Goal: Task Accomplishment & Management: Manage account settings

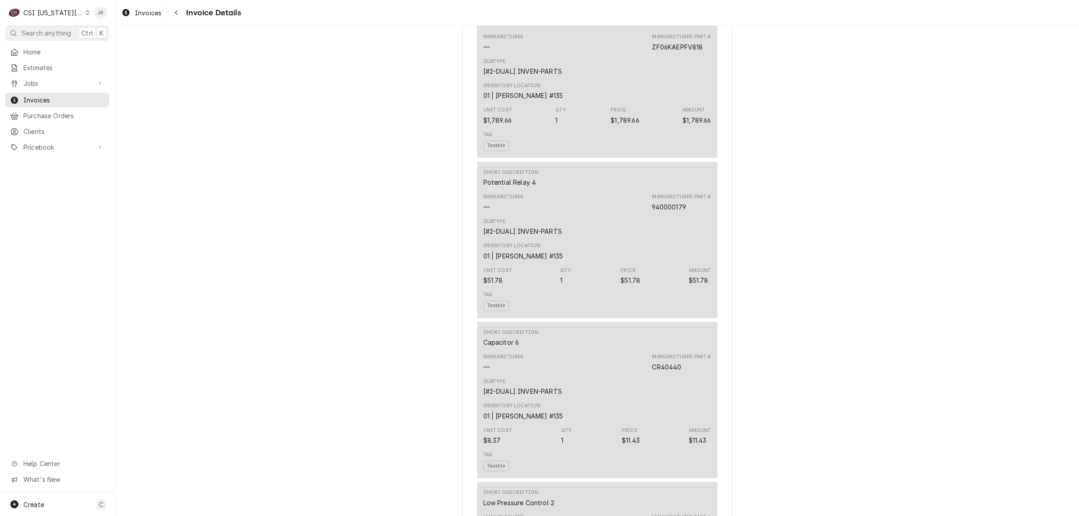
scroll to position [1181, 0]
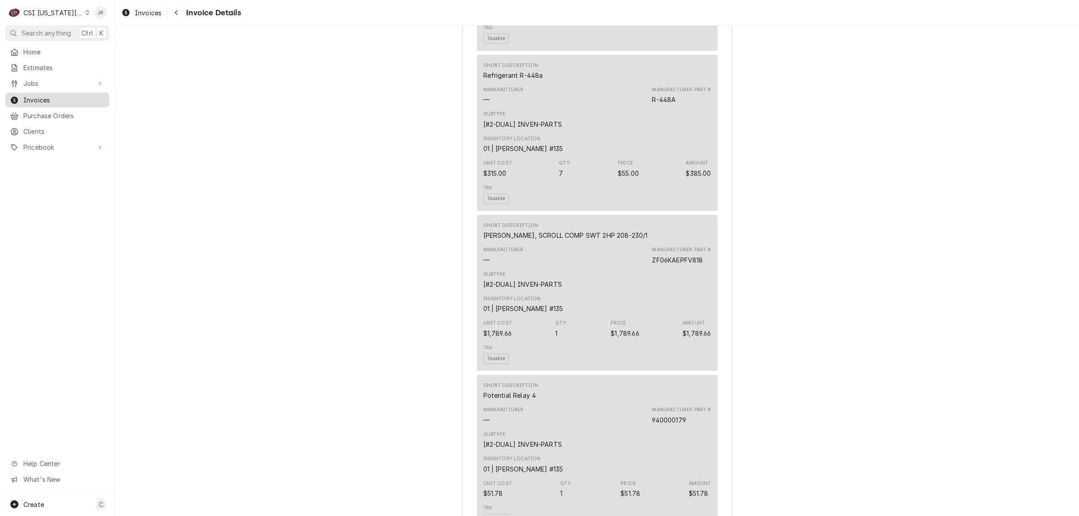
click at [49, 96] on span "Invoices" at bounding box center [63, 99] width 81 height 9
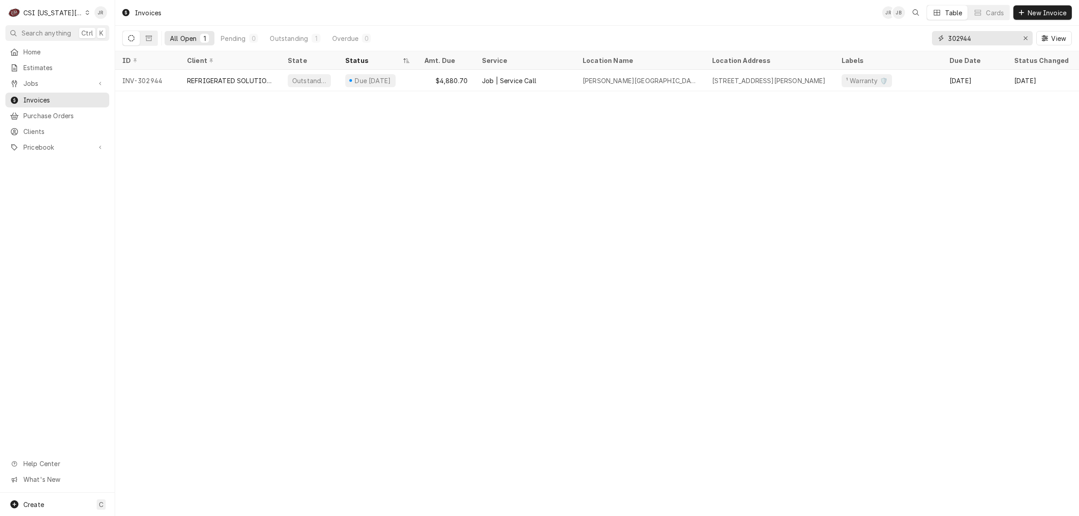
click at [978, 31] on input "302944" at bounding box center [981, 38] width 67 height 14
paste input "1695"
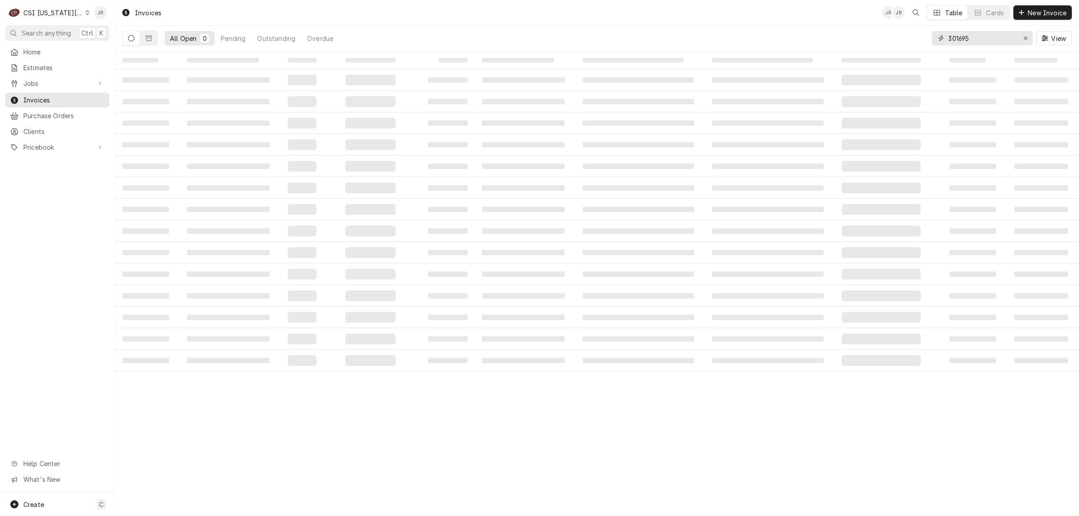
type input "301695"
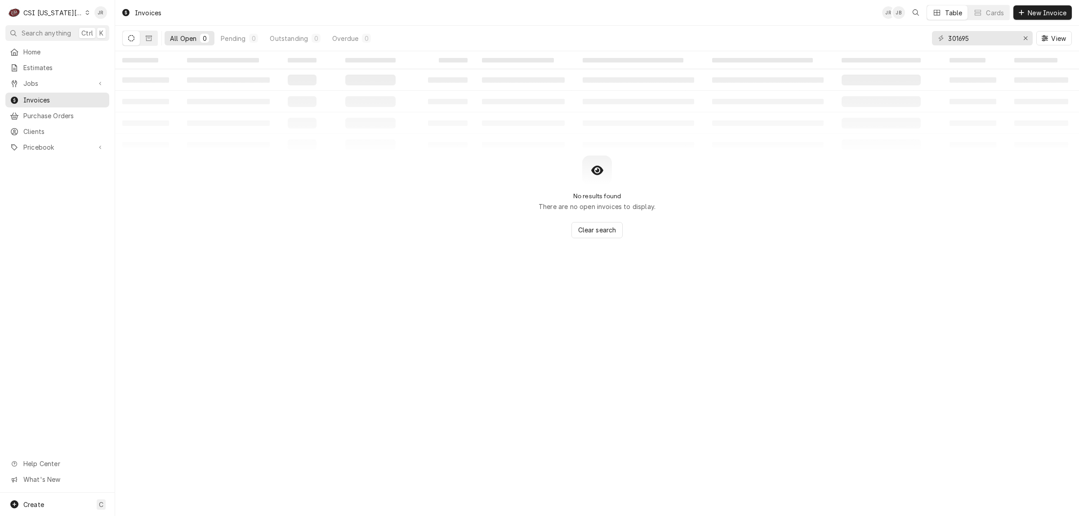
click at [131, 40] on icon "Dynamic Content Wrapper" at bounding box center [131, 38] width 6 height 6
click at [136, 41] on button "Dynamic Content Wrapper" at bounding box center [131, 38] width 17 height 14
drag, startPoint x: 134, startPoint y: 37, endPoint x: 134, endPoint y: 42, distance: 5.0
click at [134, 39] on icon "Dynamic Content Wrapper" at bounding box center [131, 38] width 6 height 6
drag, startPoint x: 159, startPoint y: 68, endPoint x: 148, endPoint y: 53, distance: 18.5
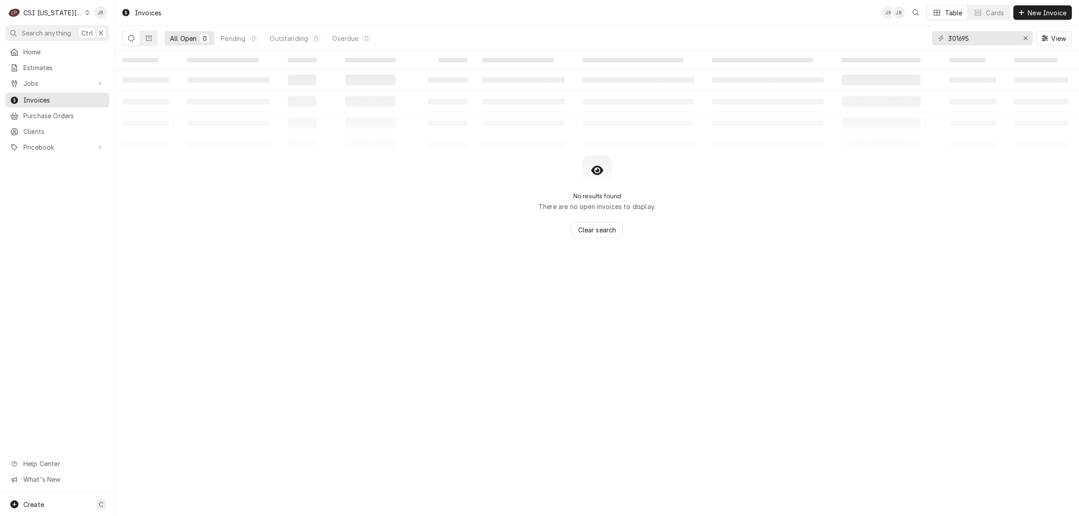
click at [158, 68] on td "‌" at bounding box center [147, 60] width 65 height 18
click at [146, 44] on button "Dynamic Content Wrapper" at bounding box center [148, 38] width 17 height 14
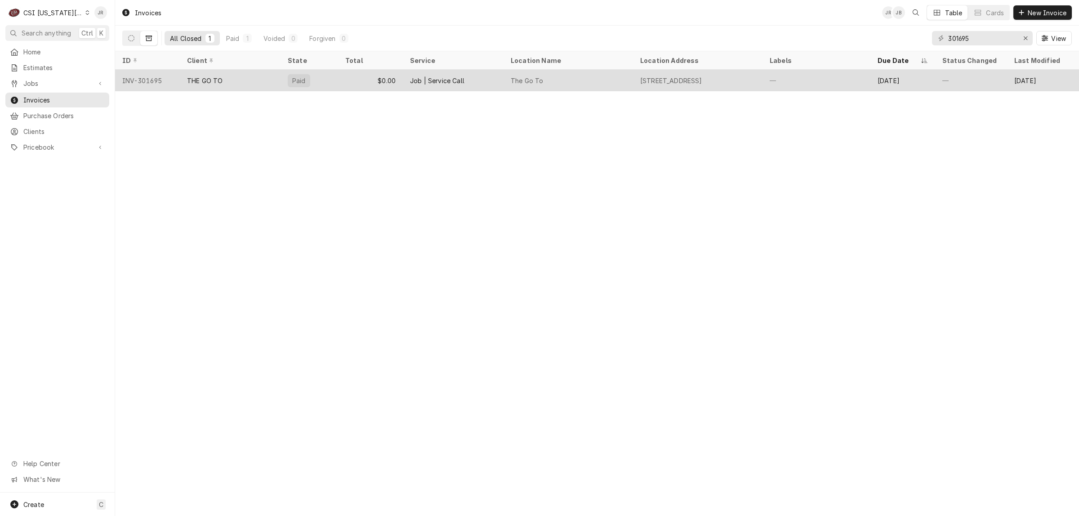
click at [366, 73] on div "$0.00" at bounding box center [370, 81] width 65 height 22
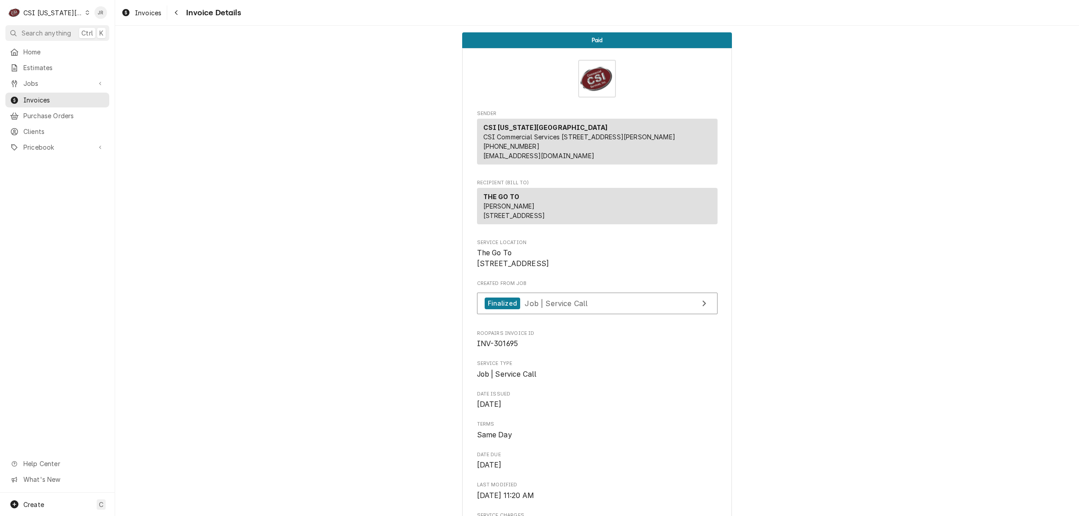
scroll to position [56, 0]
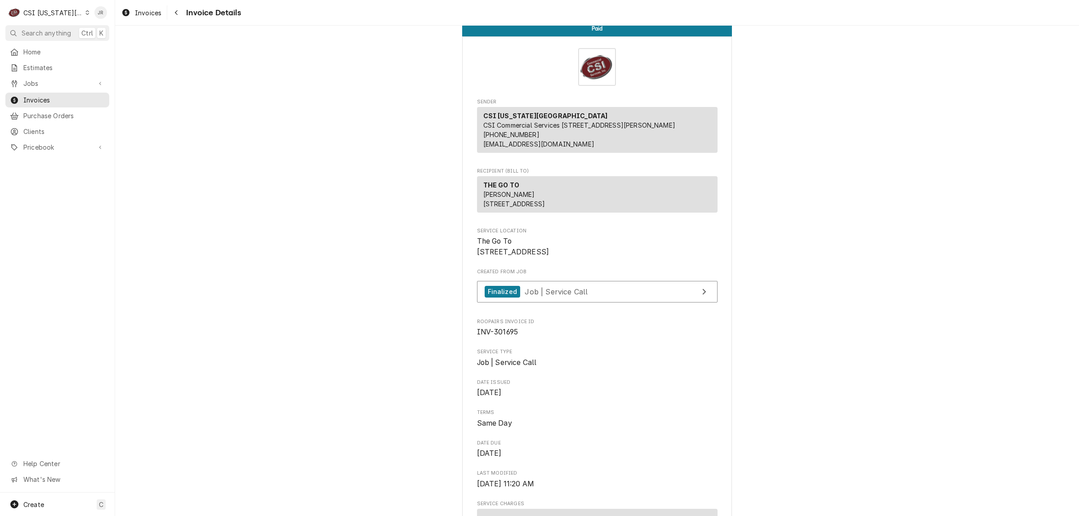
scroll to position [0, 0]
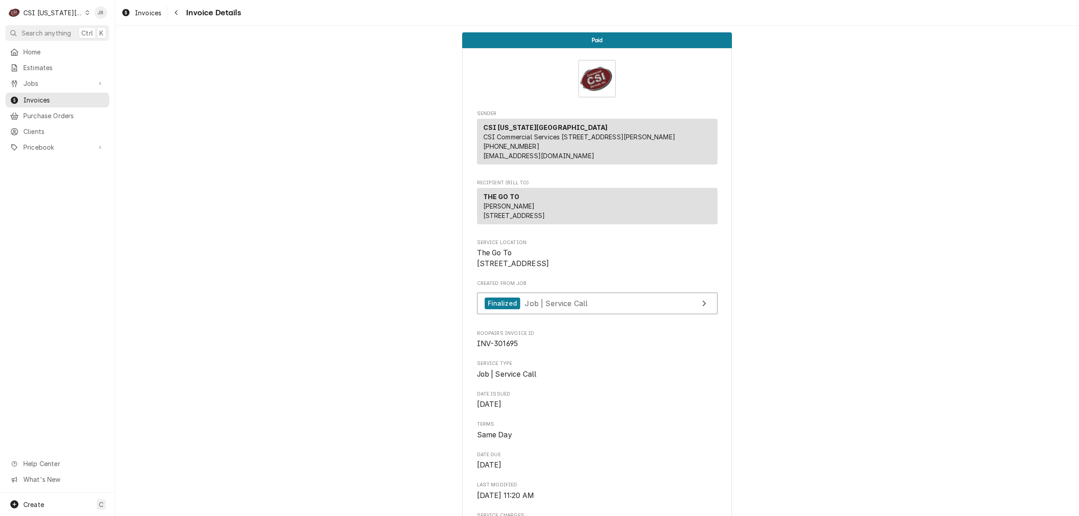
click at [495, 348] on span "INV-301695" at bounding box center [497, 343] width 41 height 9
copy span "301695"
click at [706, 313] on link "Finalized Job | Service Call" at bounding box center [597, 304] width 241 height 22
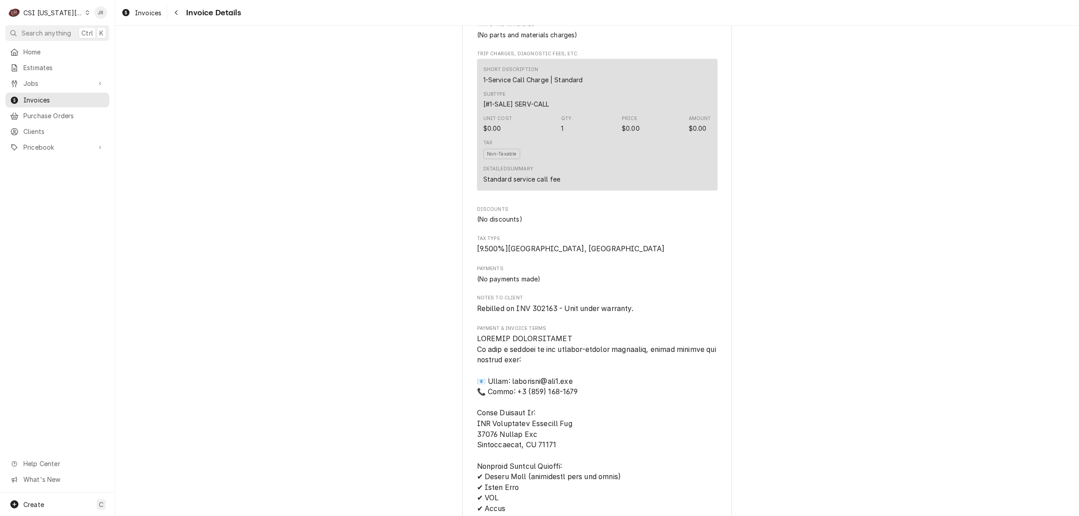
scroll to position [731, 0]
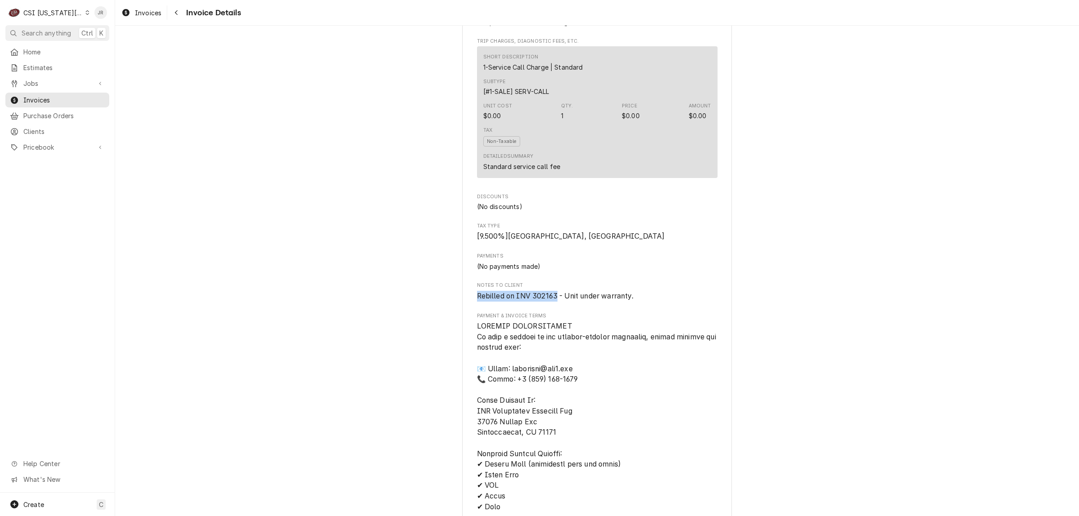
drag, startPoint x: 473, startPoint y: 311, endPoint x: 552, endPoint y: 315, distance: 79.7
click at [552, 300] on span "Rebilled on INV 302163 - Unit under warranty." at bounding box center [555, 296] width 156 height 9
drag, startPoint x: 554, startPoint y: 317, endPoint x: 508, endPoint y: 316, distance: 46.3
copy span "Rebilled on INV 302163"
click at [719, 321] on div "Sender CSI Kansas City CSI Commercial Services Inc1021 NE Jib Ct Unit B Lee’s S…" at bounding box center [597, 138] width 270 height 1643
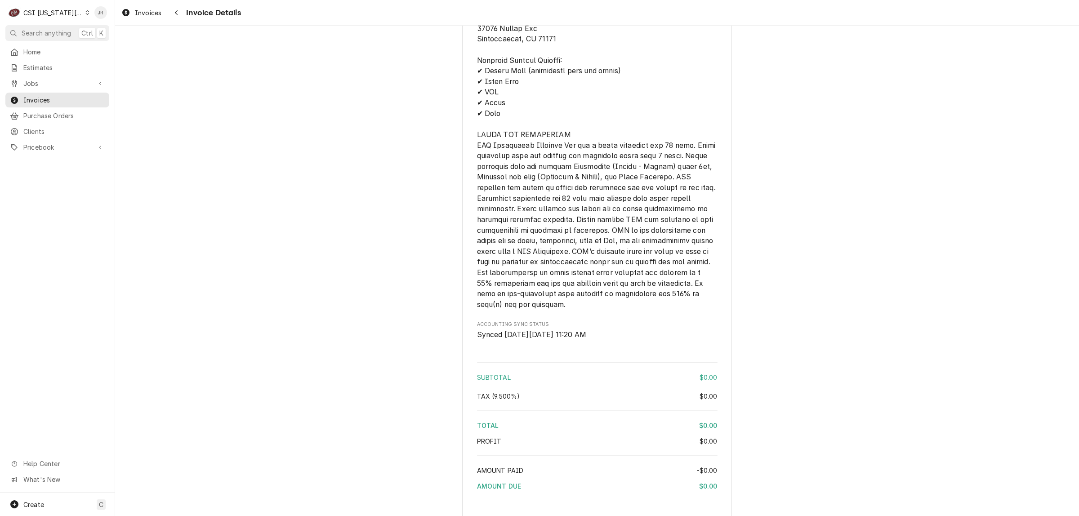
scroll to position [899, 0]
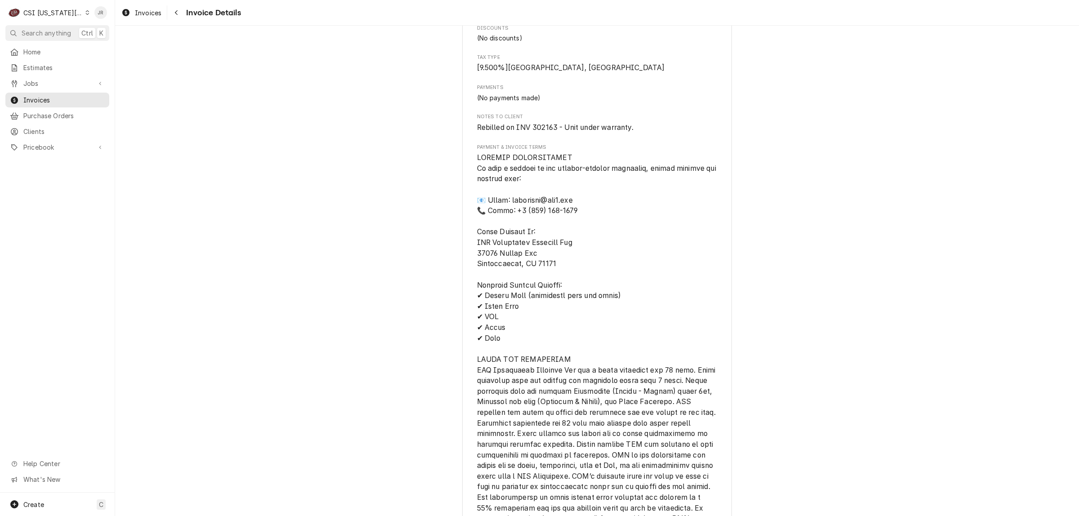
click at [47, 14] on div "CSI Kansas City" at bounding box center [52, 12] width 59 height 9
click at [118, 48] on div "CSI St. [PERSON_NAME]" at bounding box center [154, 49] width 131 height 9
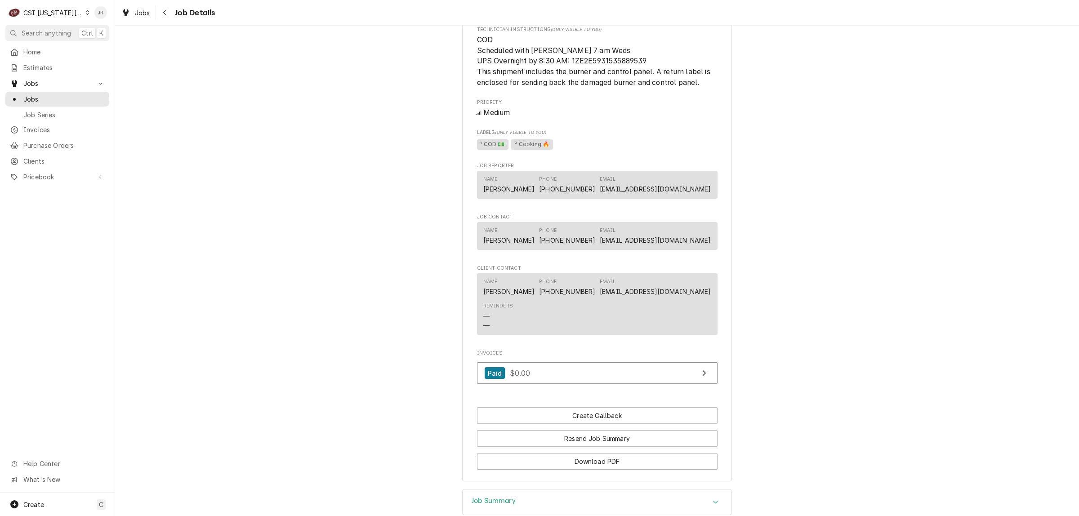
scroll to position [645, 0]
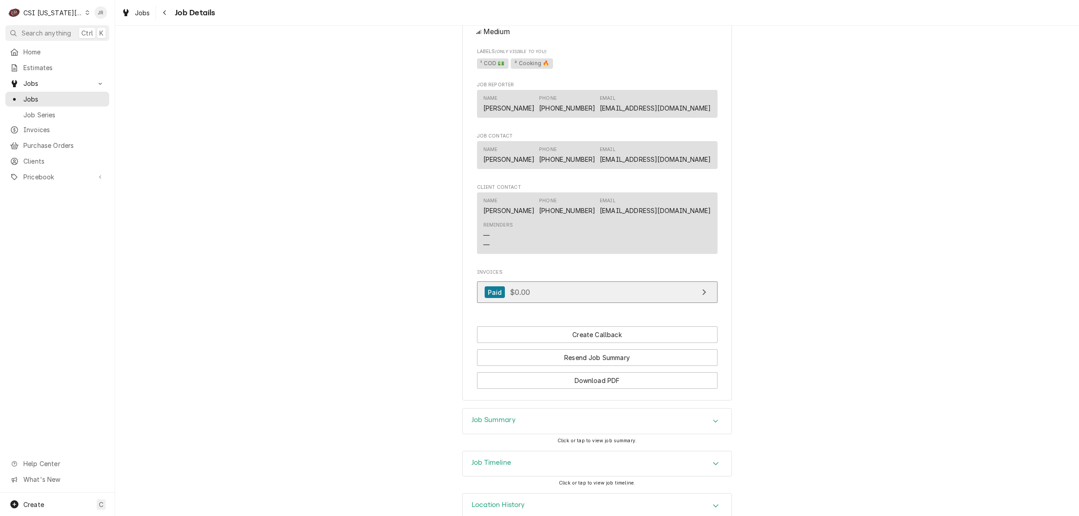
click at [577, 281] on link "Paid $0.00" at bounding box center [597, 292] width 241 height 22
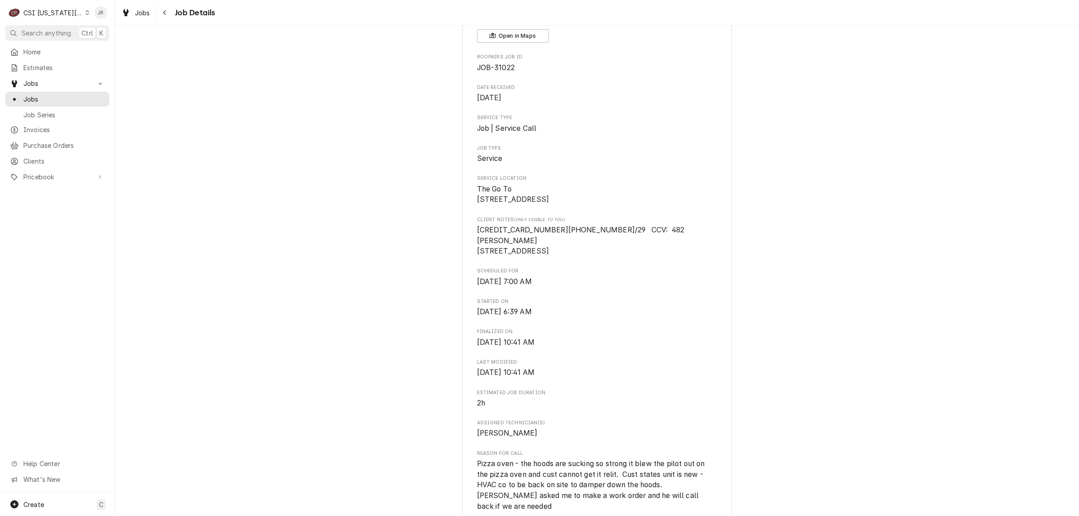
scroll to position [0, 0]
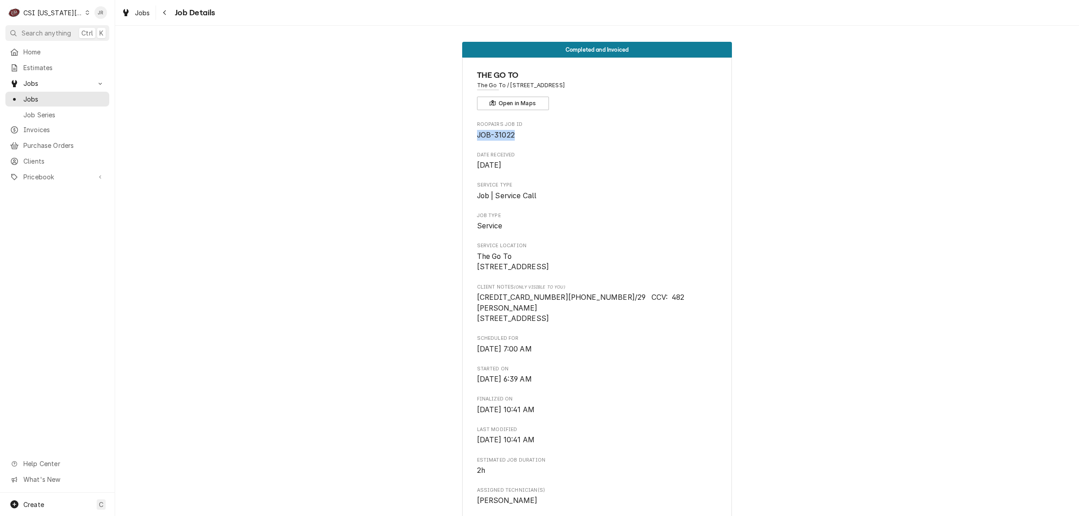
drag, startPoint x: 471, startPoint y: 133, endPoint x: 531, endPoint y: 134, distance: 59.4
copy span "JOB-31022"
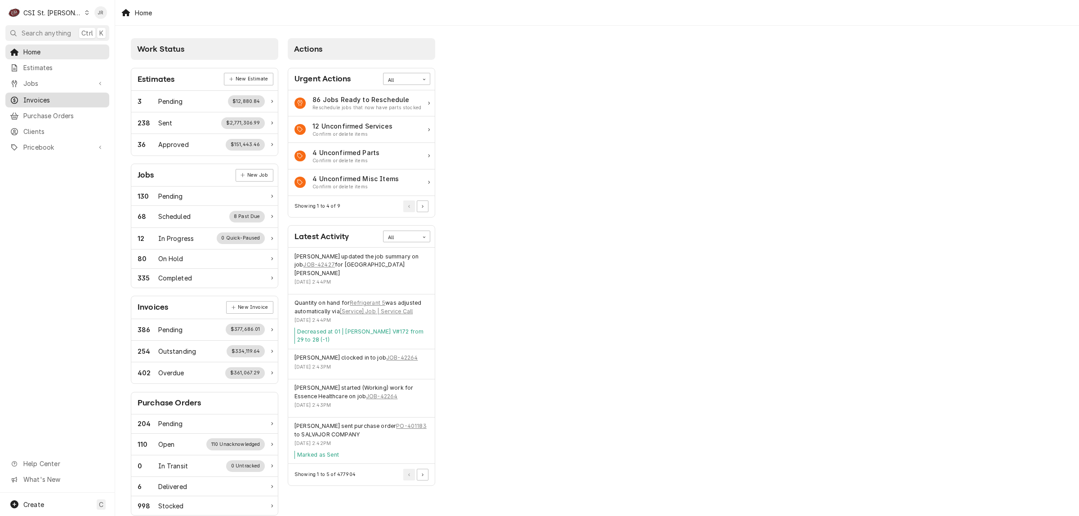
click at [40, 95] on span "Invoices" at bounding box center [63, 99] width 81 height 9
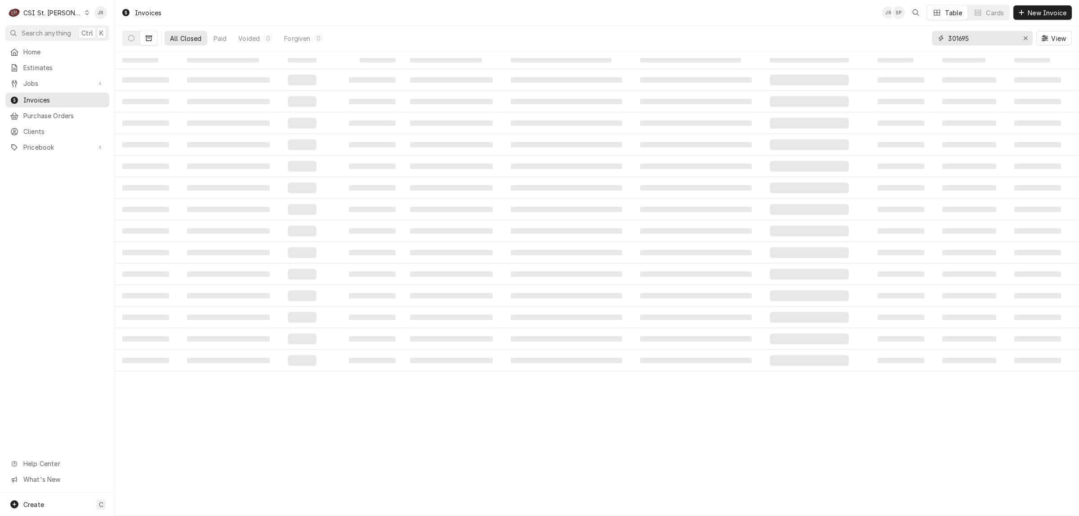
click at [981, 39] on input "301695" at bounding box center [981, 38] width 67 height 14
type input "403380"
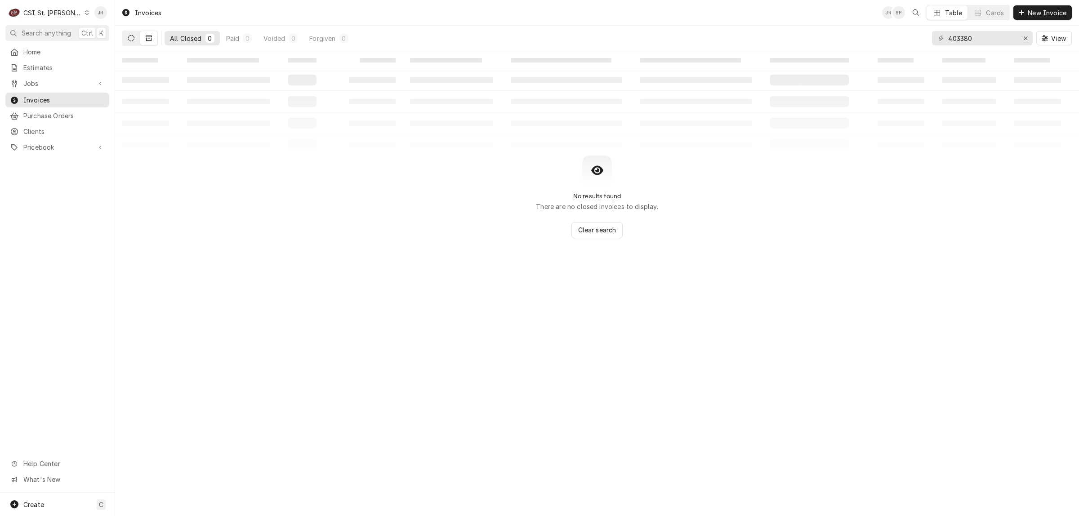
click at [131, 37] on icon "Dynamic Content Wrapper" at bounding box center [131, 38] width 6 height 6
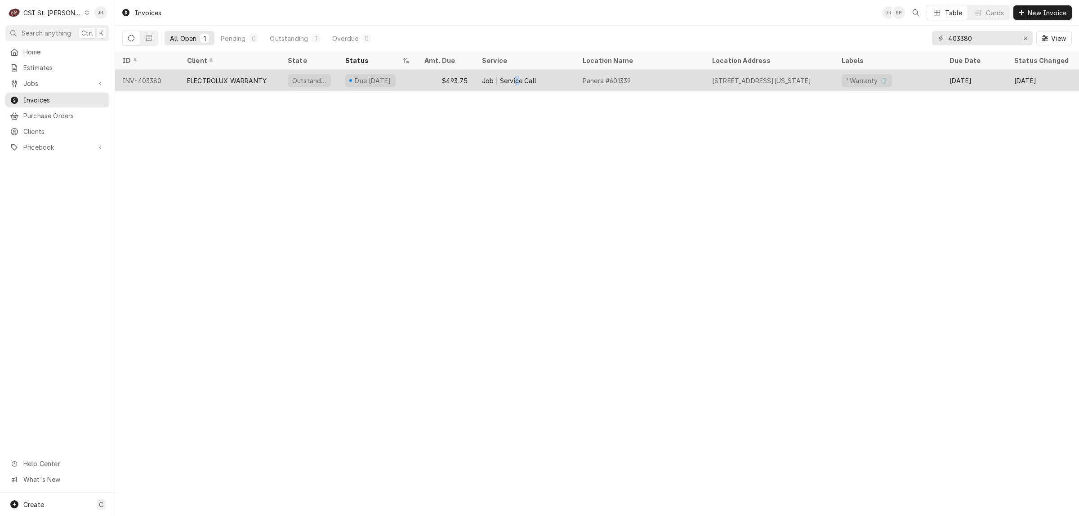
click at [516, 77] on div "Job | Service Call" at bounding box center [509, 80] width 54 height 9
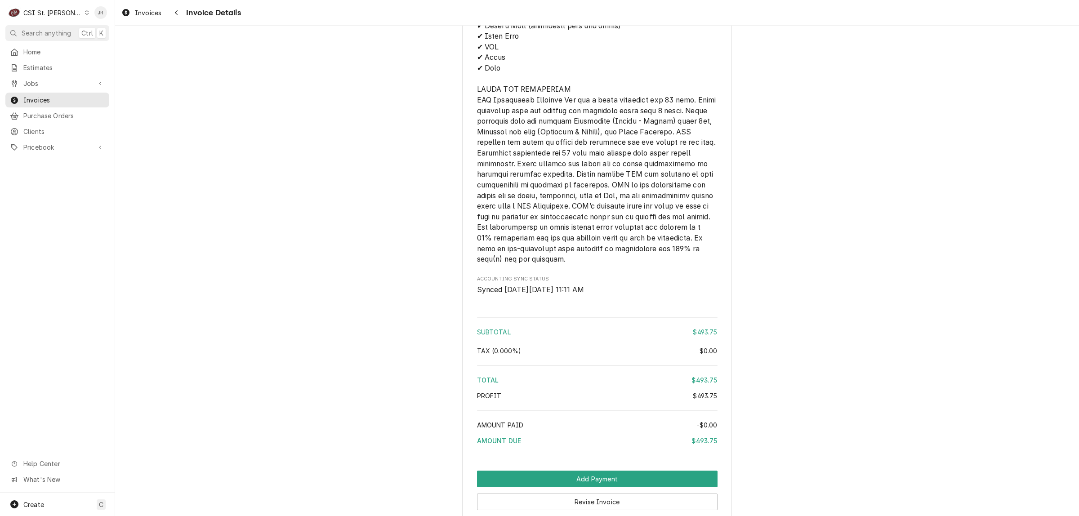
scroll to position [1441, 0]
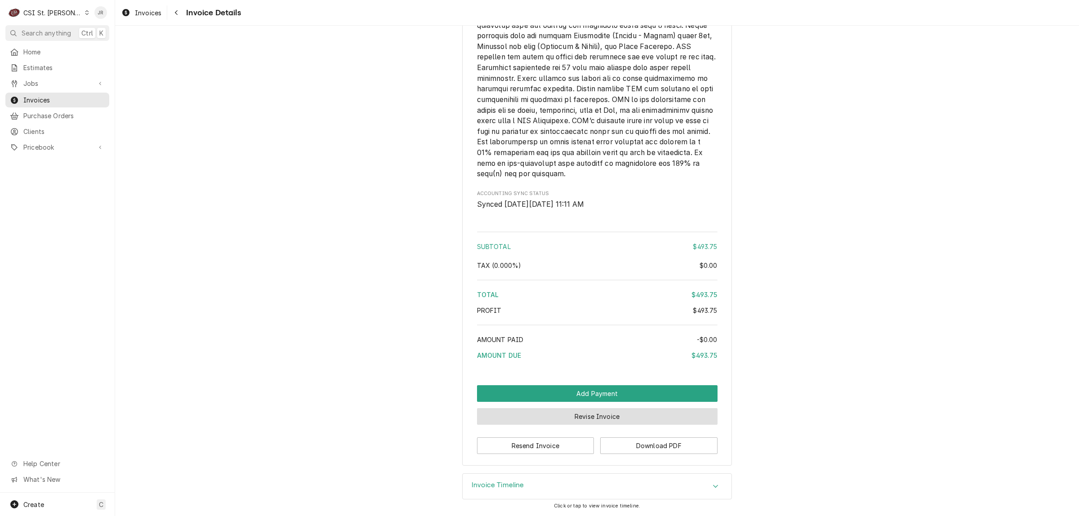
click at [603, 415] on button "Revise Invoice" at bounding box center [597, 416] width 241 height 17
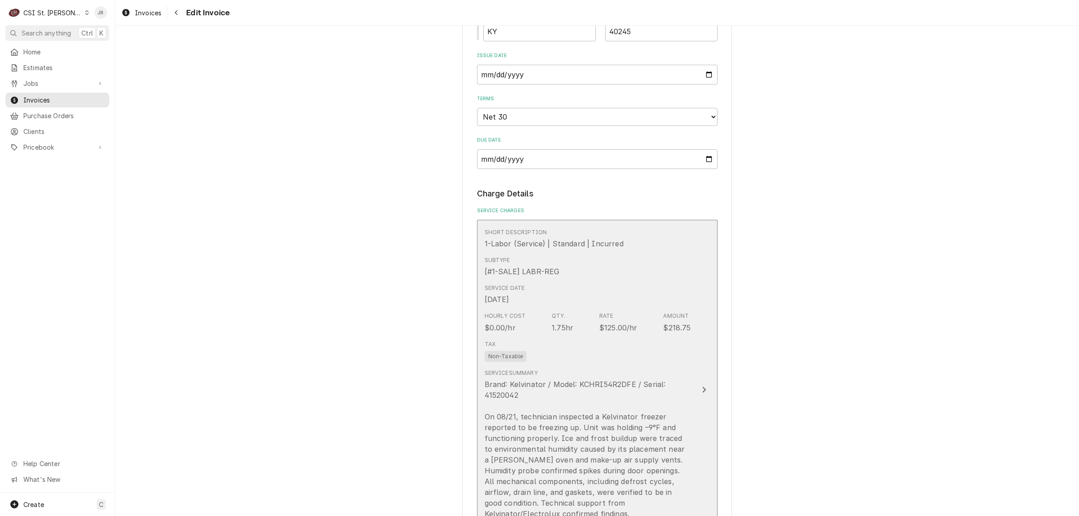
scroll to position [731, 0]
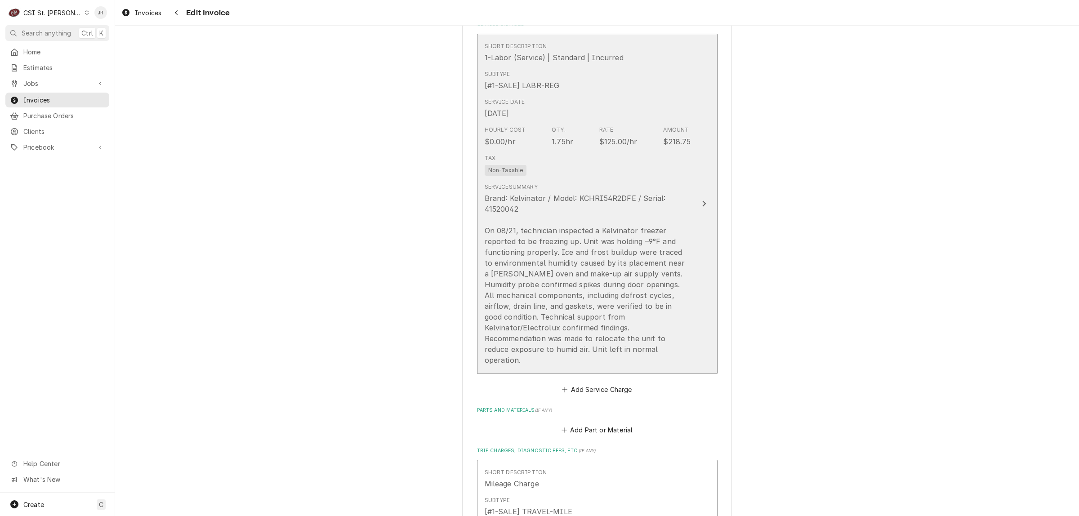
click at [601, 123] on div "Hourly Cost $0.00/hr Qty. 1.75hr Rate $125.00/hr Amount $218.75" at bounding box center [588, 136] width 206 height 28
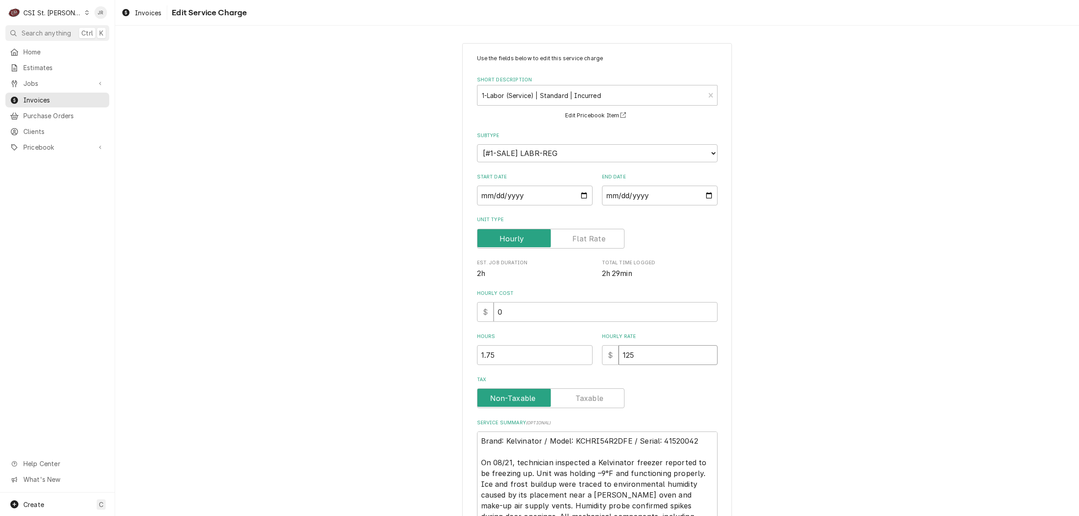
click at [649, 364] on input "125" at bounding box center [668, 355] width 99 height 20
drag, startPoint x: 505, startPoint y: 354, endPoint x: 459, endPoint y: 342, distance: 47.9
click at [462, 342] on div "Use the fields below to edit this service charge Short Description 1-Labor (Ser…" at bounding box center [597, 341] width 270 height 597
drag, startPoint x: 655, startPoint y: 352, endPoint x: 489, endPoint y: 313, distance: 170.6
click at [489, 313] on div "Use the fields below to edit this service charge Short Description 1-Labor (Ser…" at bounding box center [597, 311] width 241 height 515
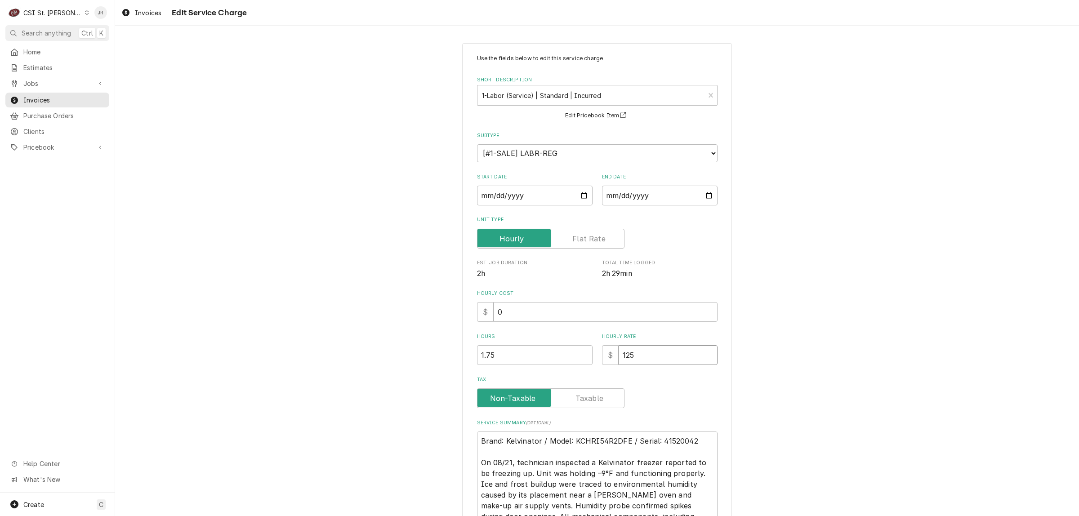
type textarea "x"
type input "9"
type textarea "x"
type input "94"
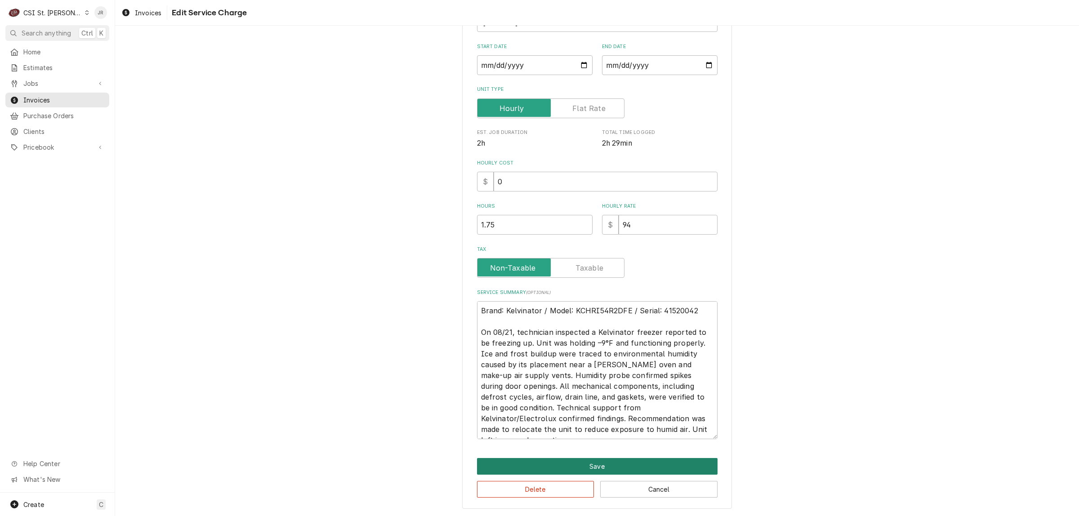
click at [581, 469] on button "Save" at bounding box center [597, 466] width 241 height 17
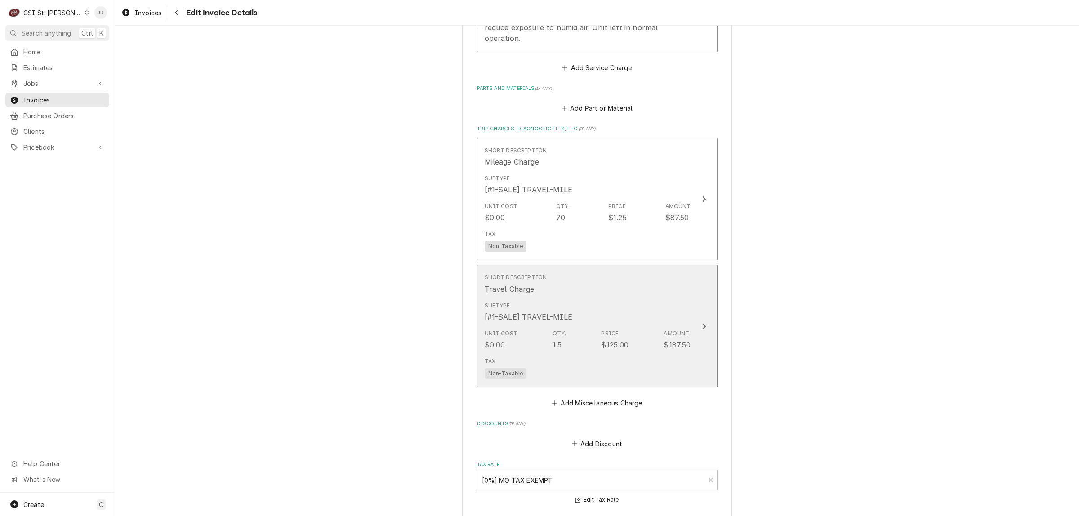
scroll to position [1057, 0]
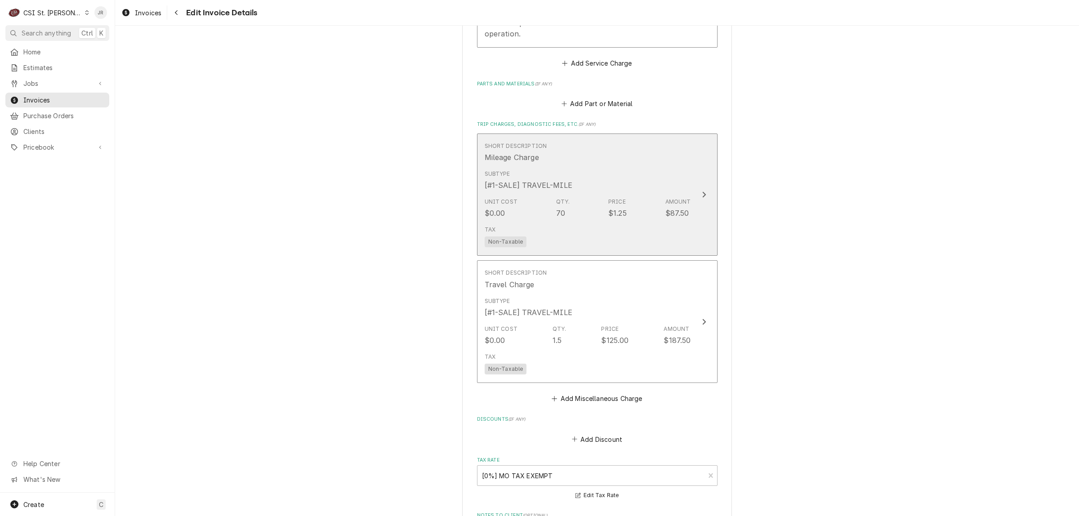
click at [648, 194] on div "Unit Cost $0.00 Qty. 70 Price $1.25 Amount $87.50" at bounding box center [588, 208] width 206 height 28
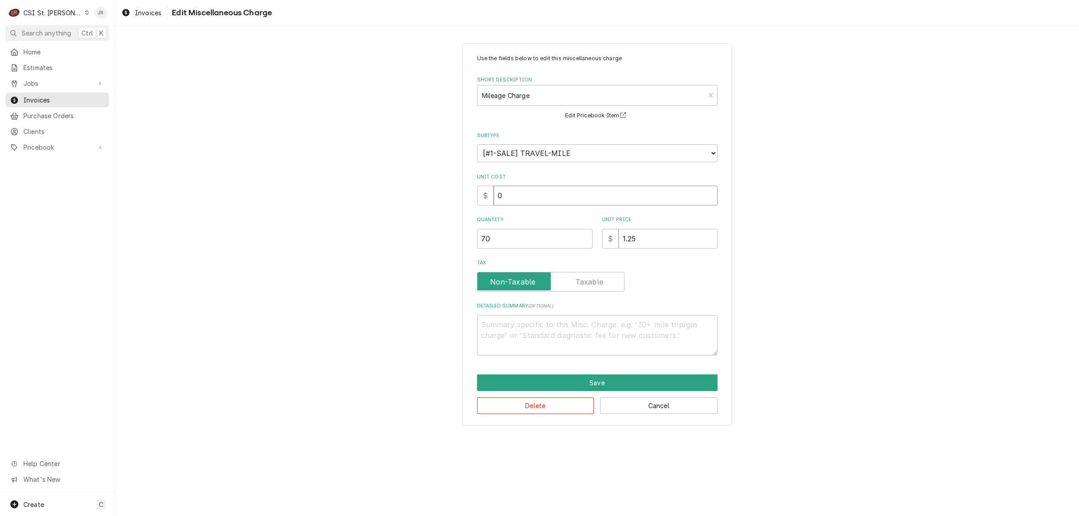
drag, startPoint x: 625, startPoint y: 207, endPoint x: 473, endPoint y: 210, distance: 152.0
click at [473, 208] on div "Use the fields below to edit this miscellaneous charge Short Description Mileag…" at bounding box center [597, 234] width 270 height 383
drag, startPoint x: 648, startPoint y: 234, endPoint x: 433, endPoint y: 201, distance: 218.0
click at [433, 201] on div "Use the fields below to edit this miscellaneous charge Short Description Mileag…" at bounding box center [597, 234] width 964 height 398
type textarea "x"
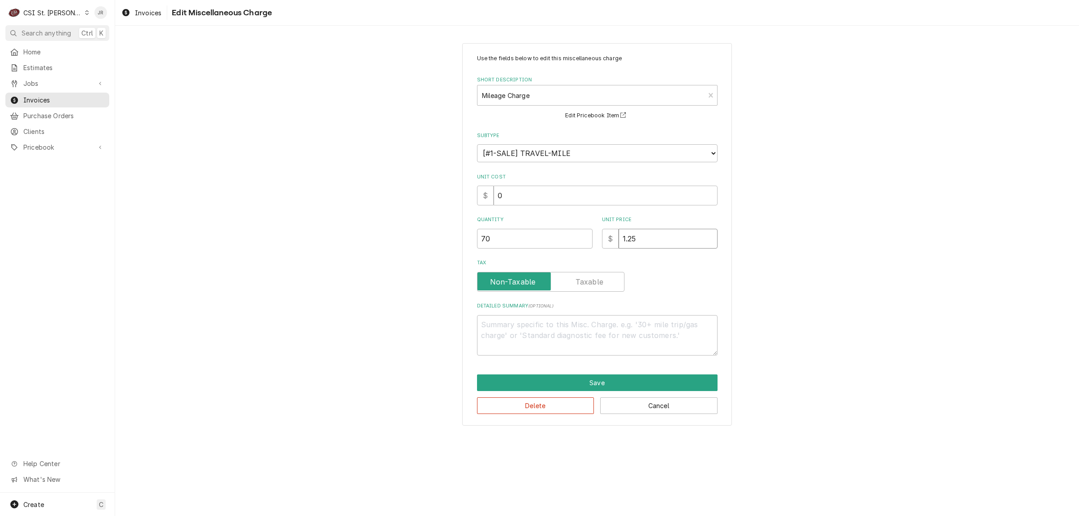
type input "9"
type textarea "x"
type input "94"
click at [639, 391] on div "Delete Cancel" at bounding box center [597, 402] width 241 height 23
click at [638, 380] on button "Save" at bounding box center [597, 383] width 241 height 17
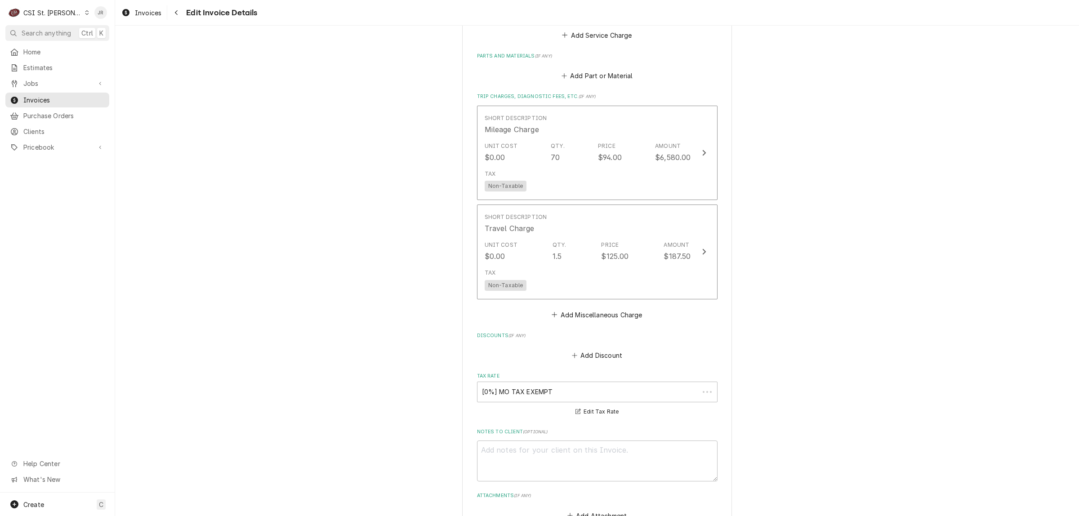
scroll to position [1085, 0]
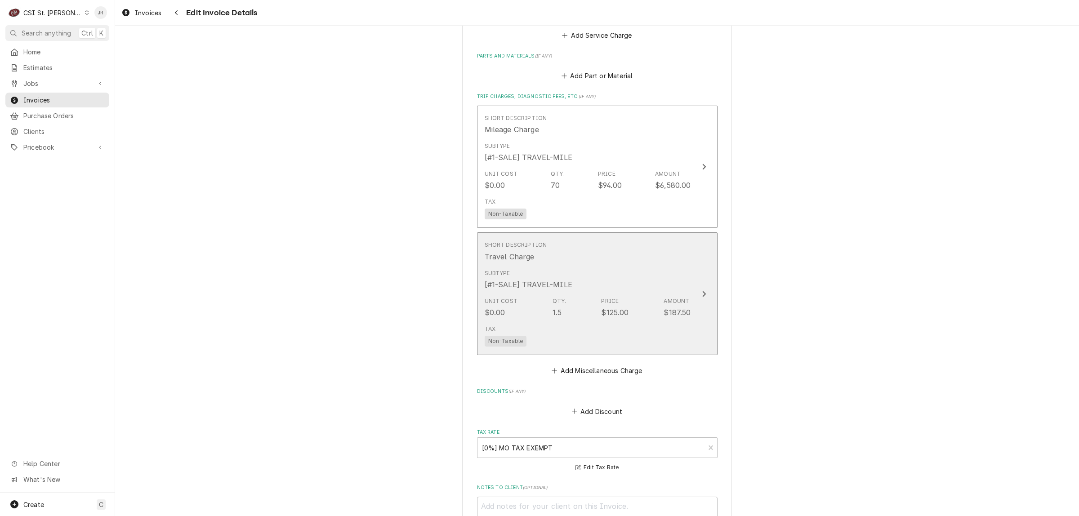
click at [654, 266] on div "Subtype [#1-SALE] TRAVEL-MILE" at bounding box center [588, 280] width 206 height 28
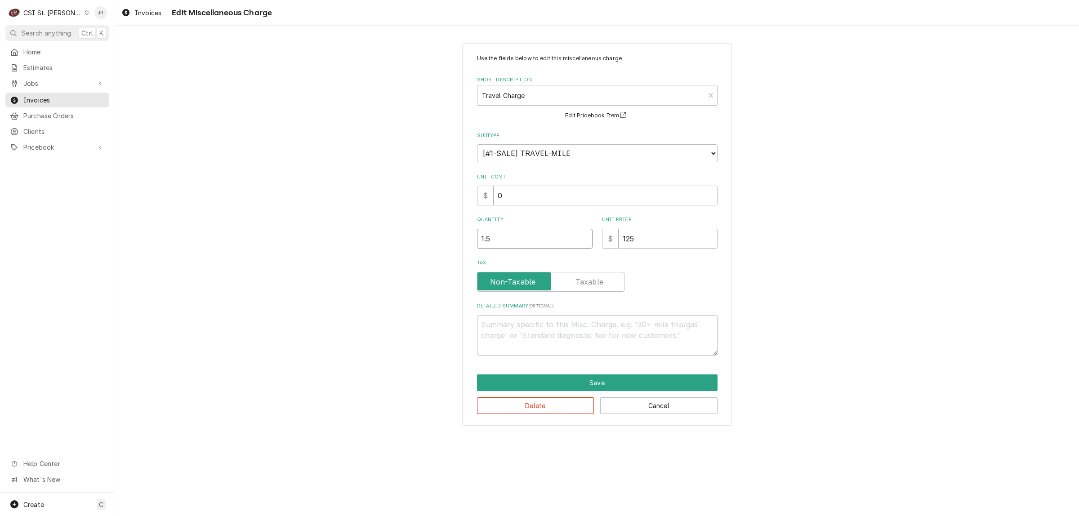
drag, startPoint x: 536, startPoint y: 242, endPoint x: 232, endPoint y: 151, distance: 316.5
click at [232, 151] on div "Use the fields below to edit this miscellaneous charge Short Description Travel…" at bounding box center [597, 234] width 964 height 398
type textarea "x"
type input "0"
type textarea "x"
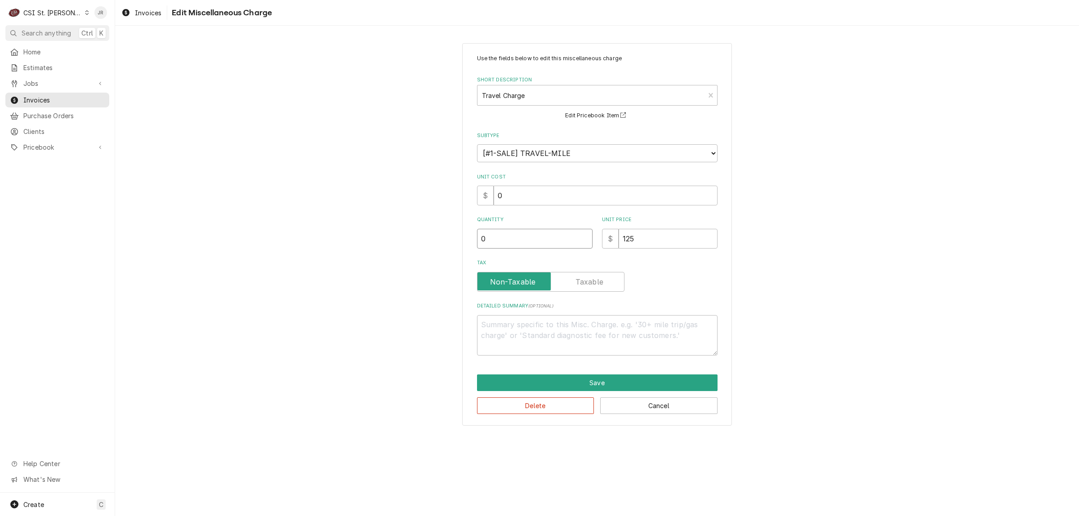
type input "0.9"
type textarea "x"
type input "0.94"
click at [618, 377] on button "Save" at bounding box center [597, 383] width 241 height 17
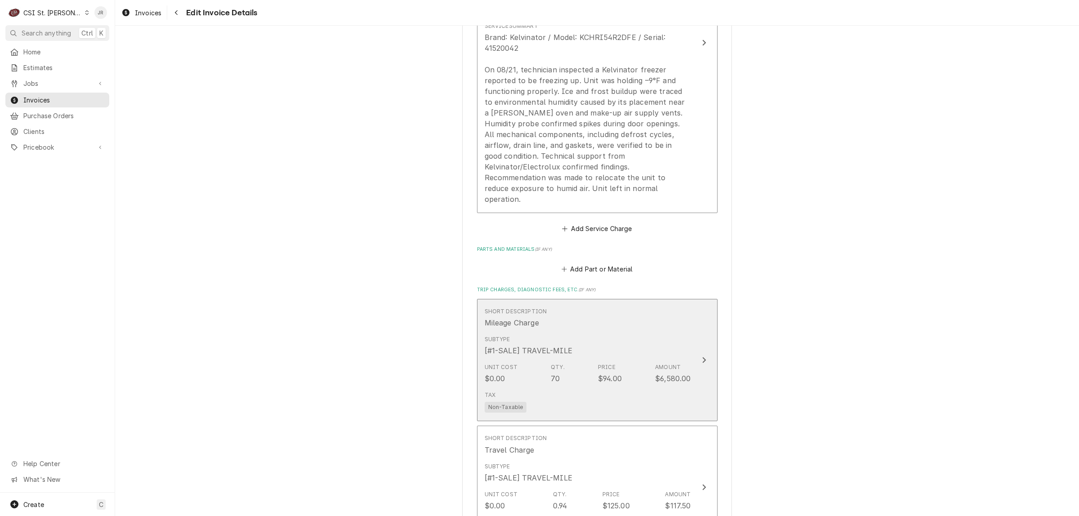
scroll to position [888, 0]
drag, startPoint x: 630, startPoint y: 362, endPoint x: 930, endPoint y: 259, distance: 317.0
click at [911, 236] on div "Please provide the following information to create your invoice: Client Details…" at bounding box center [597, 44] width 964 height 1795
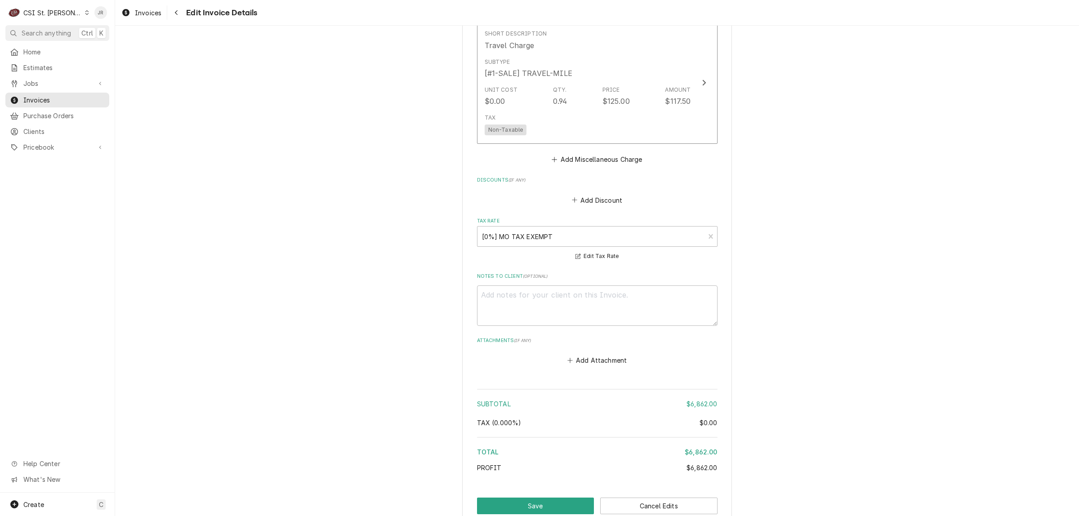
scroll to position [1335, 0]
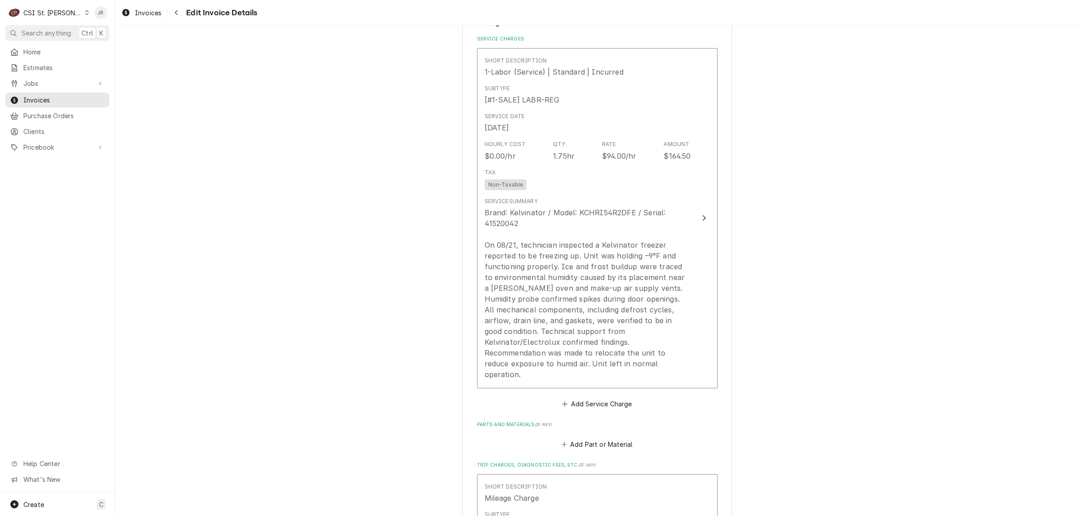
scroll to position [997, 0]
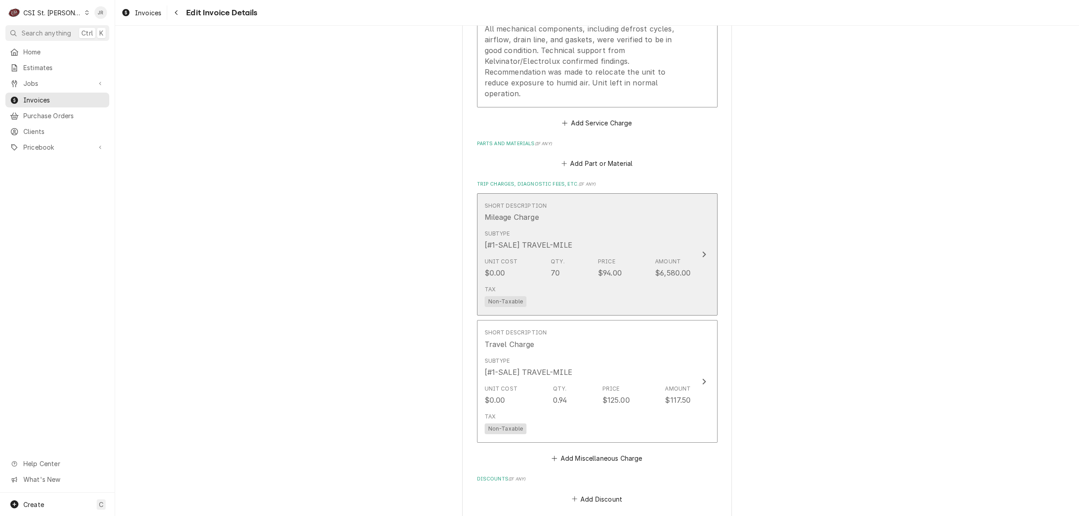
click at [673, 258] on div "Amount" at bounding box center [668, 262] width 26 height 8
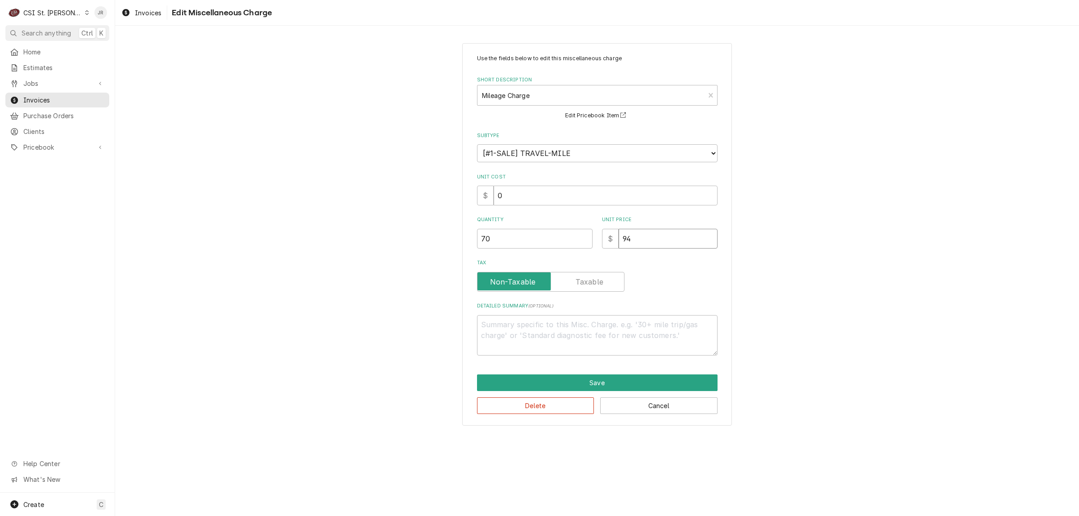
drag, startPoint x: 690, startPoint y: 242, endPoint x: 370, endPoint y: 230, distance: 320.8
click at [366, 232] on div "Use the fields below to edit this miscellaneous charge Short Description Mileag…" at bounding box center [597, 234] width 964 height 398
type textarea "x"
type input "0"
type textarea "x"
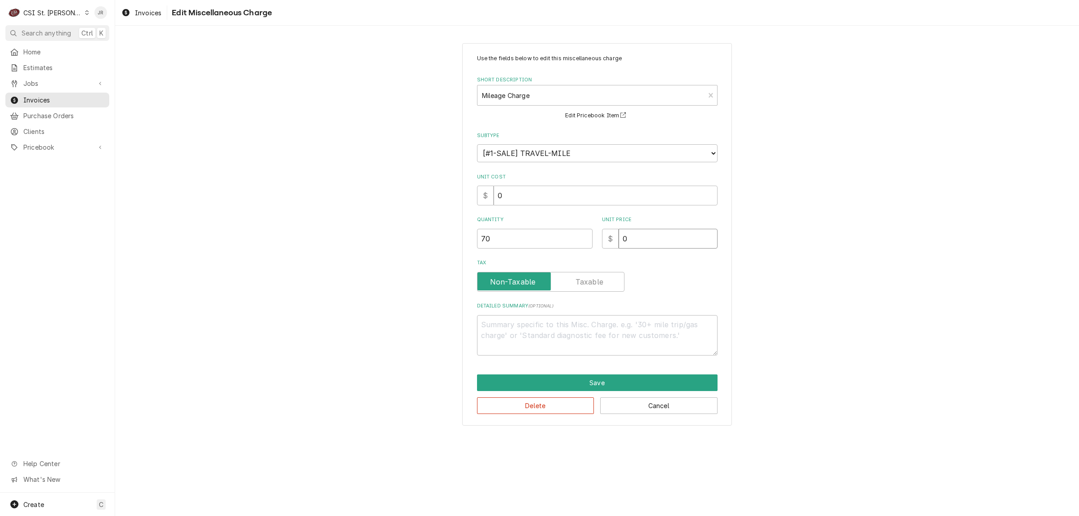
type input "0.9"
type textarea "x"
type input "0.94"
click at [642, 380] on button "Save" at bounding box center [597, 383] width 241 height 17
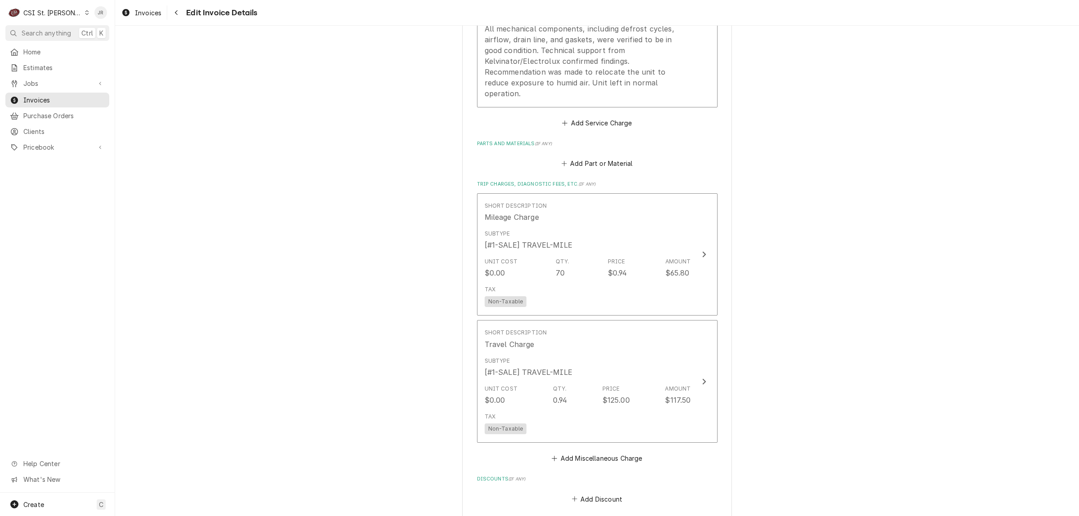
scroll to position [1015, 0]
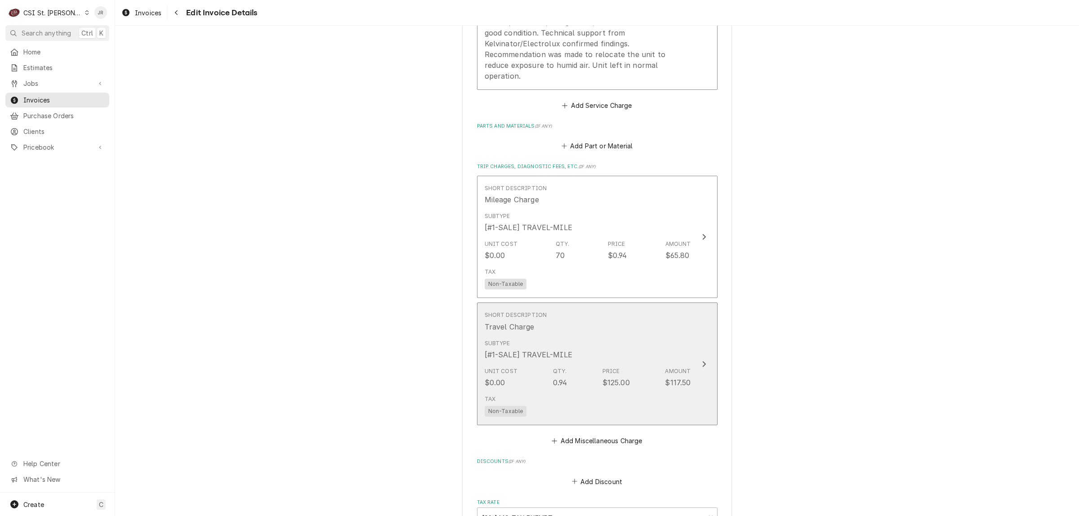
drag, startPoint x: 639, startPoint y: 349, endPoint x: 842, endPoint y: 299, distance: 208.4
click at [603, 367] on div "Price" at bounding box center [612, 371] width 18 height 8
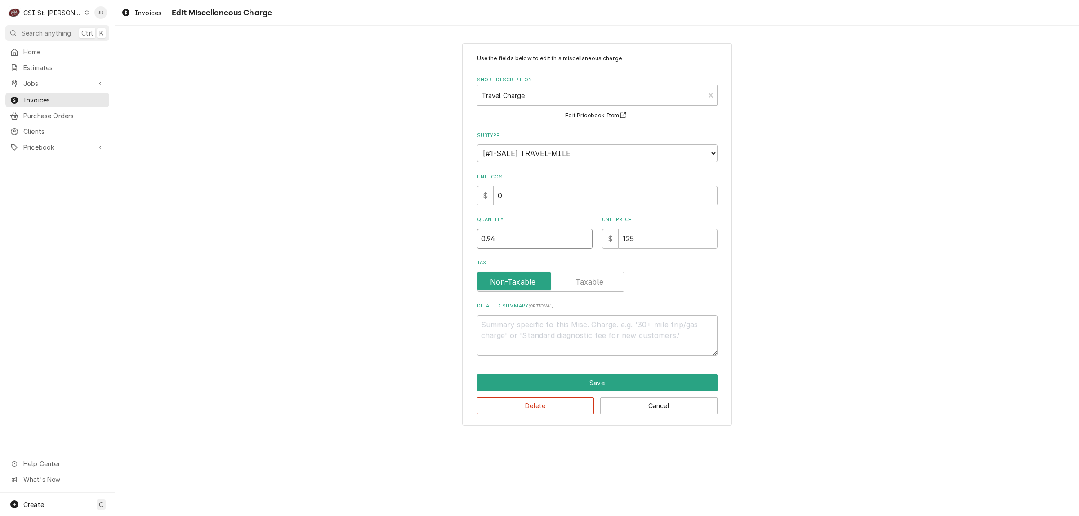
drag, startPoint x: 524, startPoint y: 228, endPoint x: 279, endPoint y: 228, distance: 245.5
click at [279, 228] on div "Use the fields below to edit this miscellaneous charge Short Description Travel…" at bounding box center [597, 234] width 964 height 398
type textarea "x"
type input "9"
type textarea "x"
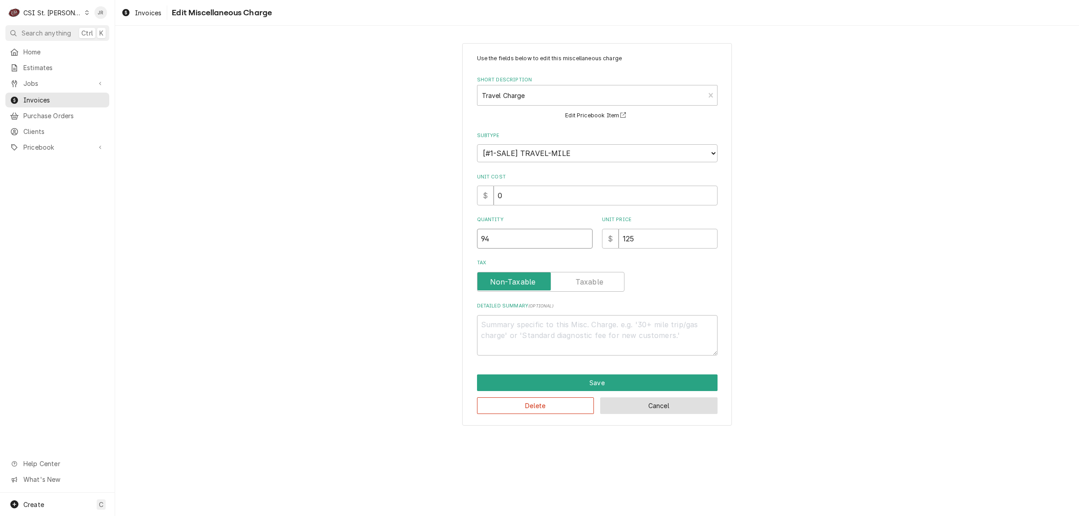
type input "94"
click at [643, 405] on button "Cancel" at bounding box center [658, 405] width 117 height 17
type textarea "x"
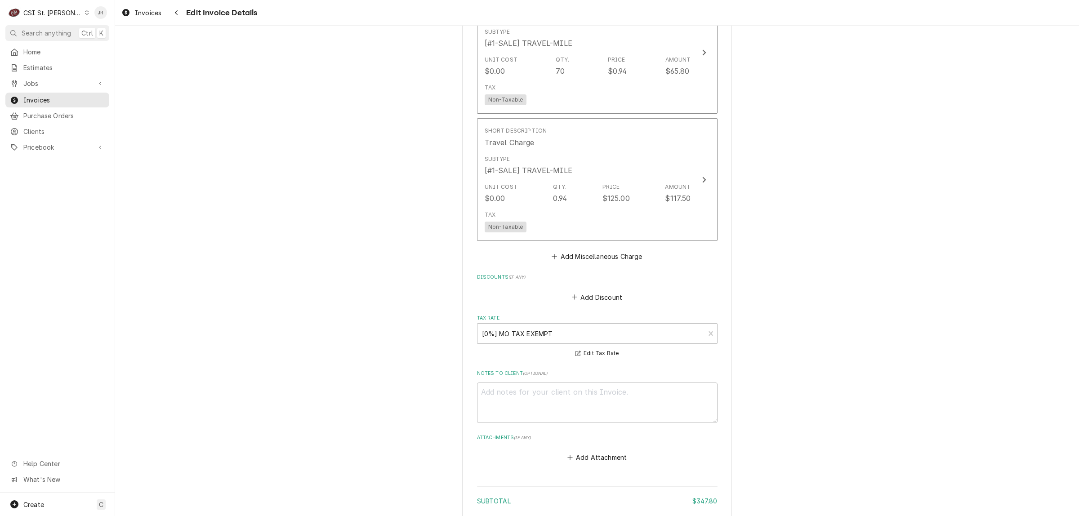
scroll to position [1335, 0]
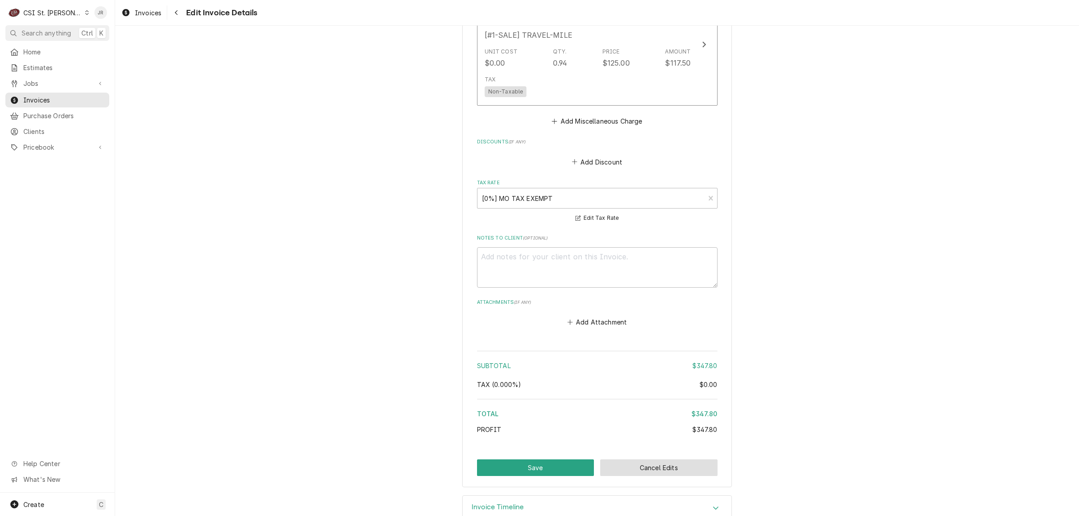
click at [662, 460] on button "Cancel Edits" at bounding box center [658, 468] width 117 height 17
